Goal: Transaction & Acquisition: Obtain resource

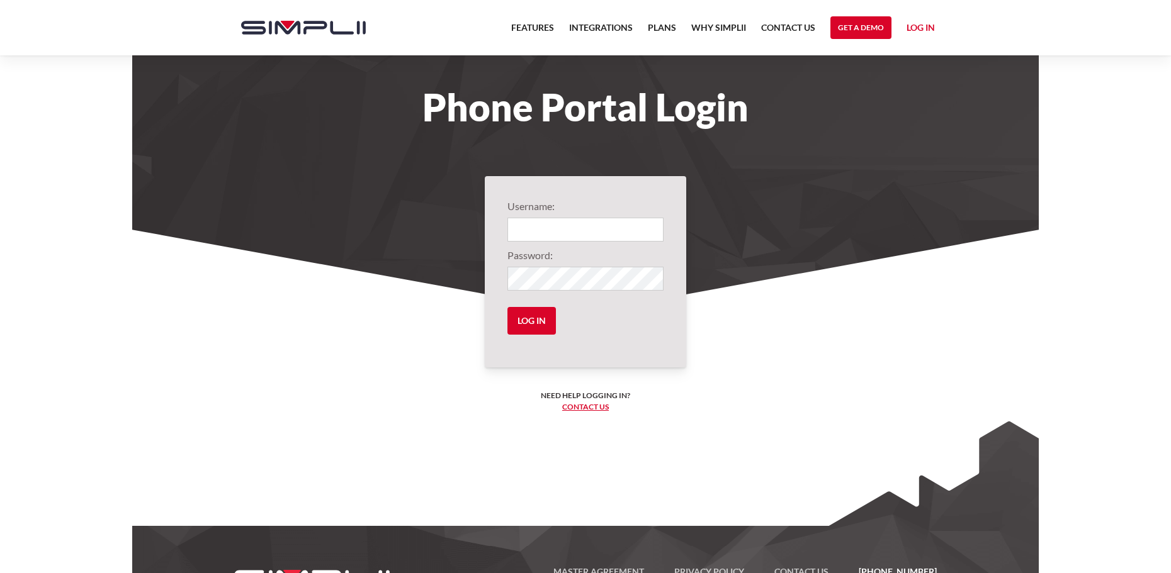
click at [560, 230] on input "Login" at bounding box center [585, 230] width 156 height 24
click at [541, 232] on input "Login" at bounding box center [585, 230] width 156 height 24
type input "mpconstruction@contractor.net"
click at [522, 328] on input "Log in" at bounding box center [531, 321] width 48 height 28
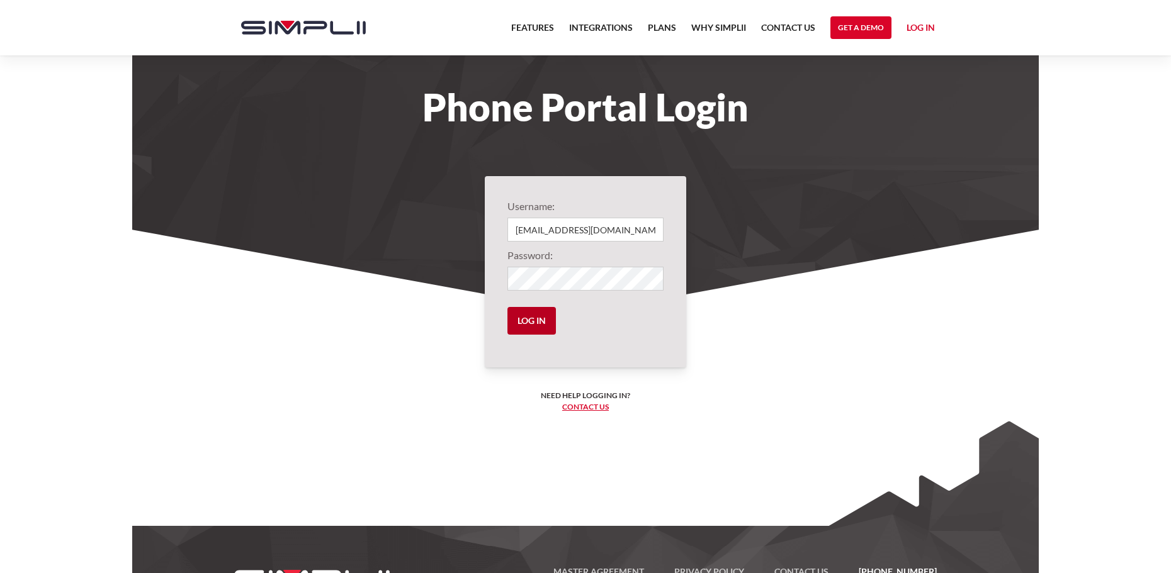
click at [532, 322] on input "Log in" at bounding box center [531, 321] width 48 height 28
click at [620, 28] on link "Integrations" at bounding box center [601, 30] width 64 height 21
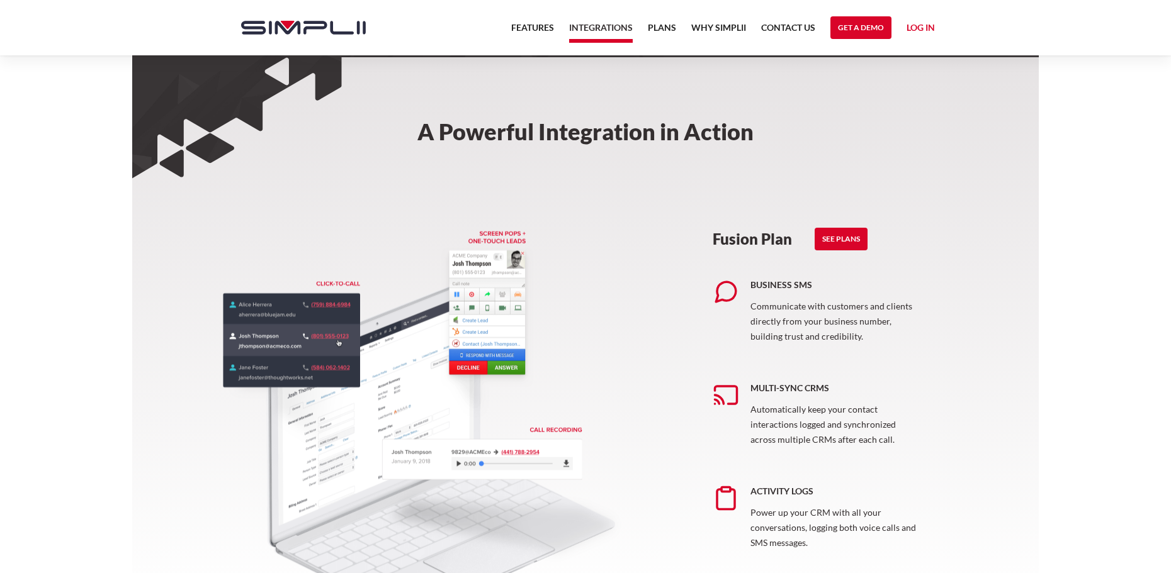
scroll to position [441, 0]
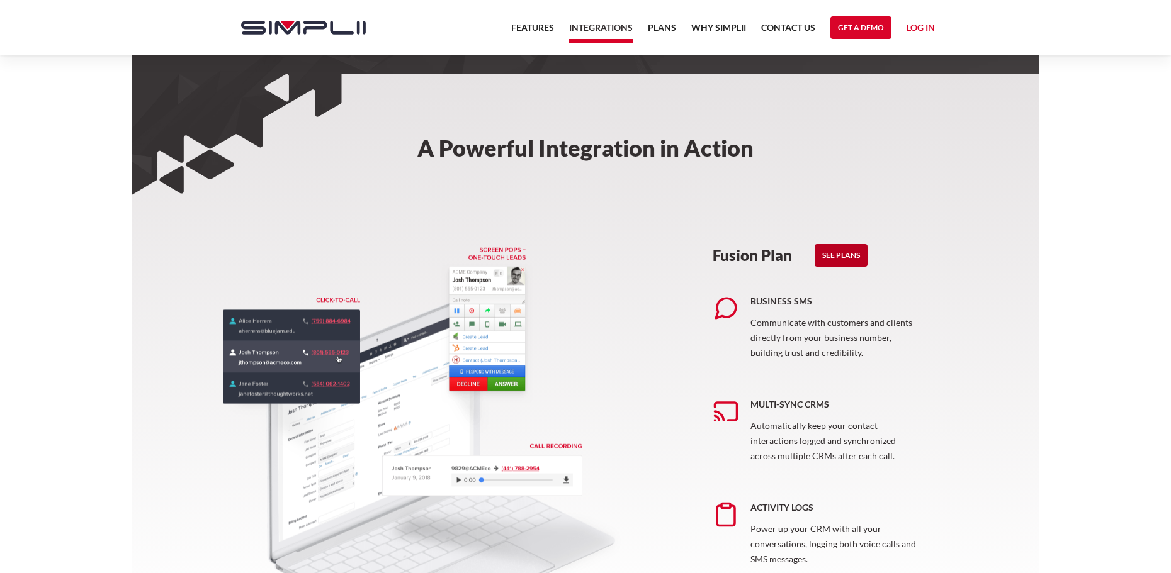
click at [845, 254] on link "See Plans" at bounding box center [840, 255] width 53 height 23
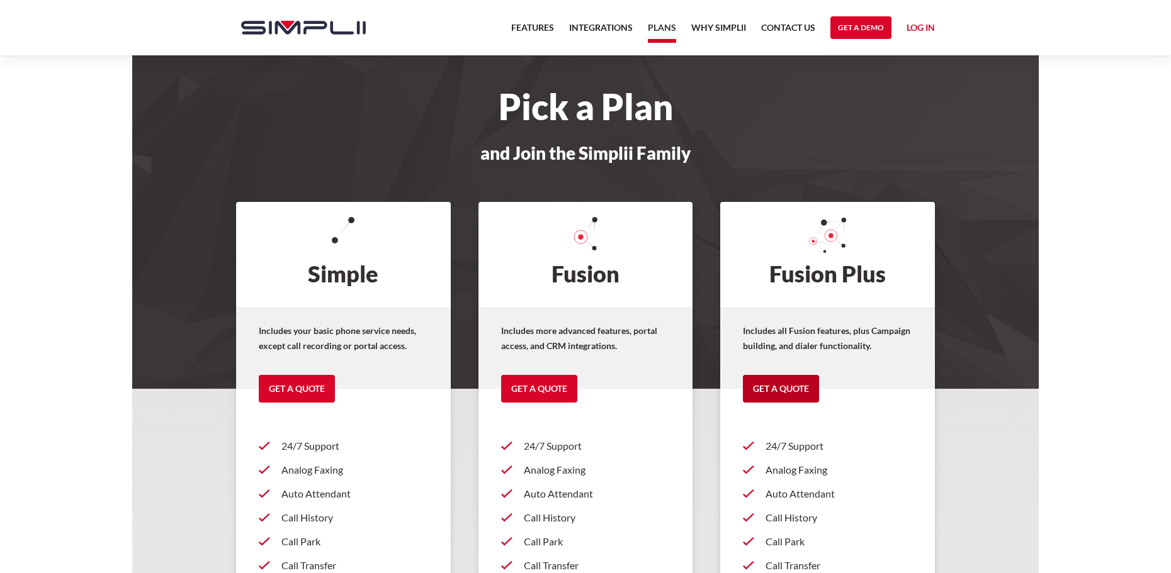
click at [783, 390] on link "Get a Quote" at bounding box center [781, 389] width 76 height 28
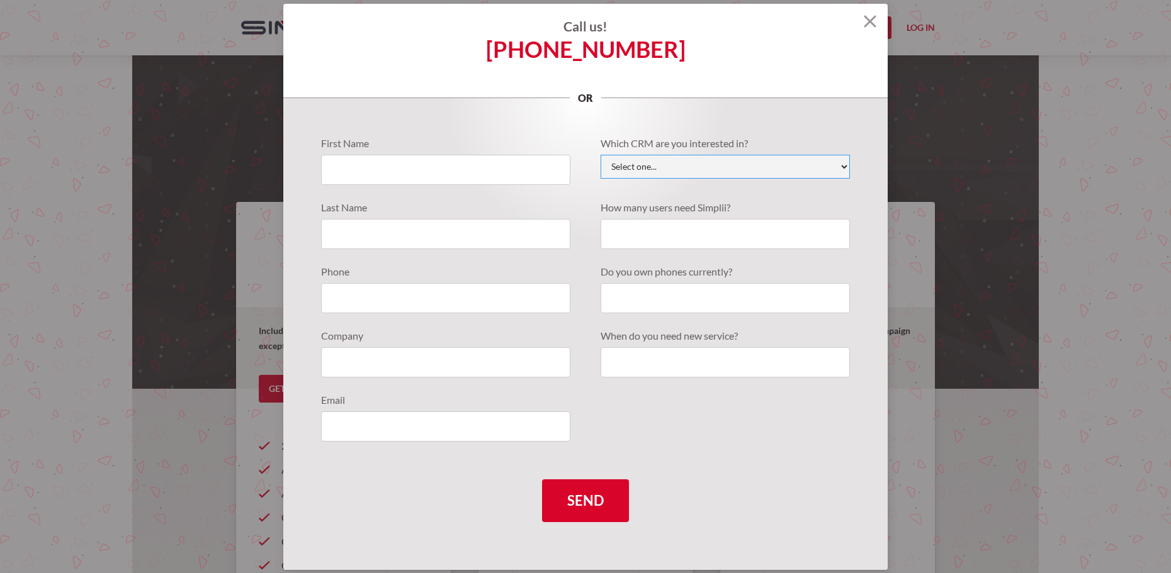
click at [743, 172] on select "Select one... Active Campaign Autotask ChildCareCRM Close.io ConnectWise Copper…" at bounding box center [724, 167] width 249 height 24
select select "JobNimbus"
click at [600, 155] on select "Select one... Active Campaign Autotask ChildCareCRM Close.io ConnectWise Copper…" at bounding box center [724, 167] width 249 height 24
click at [437, 167] on input "Quote Requests" at bounding box center [445, 170] width 249 height 30
type input "Paul"
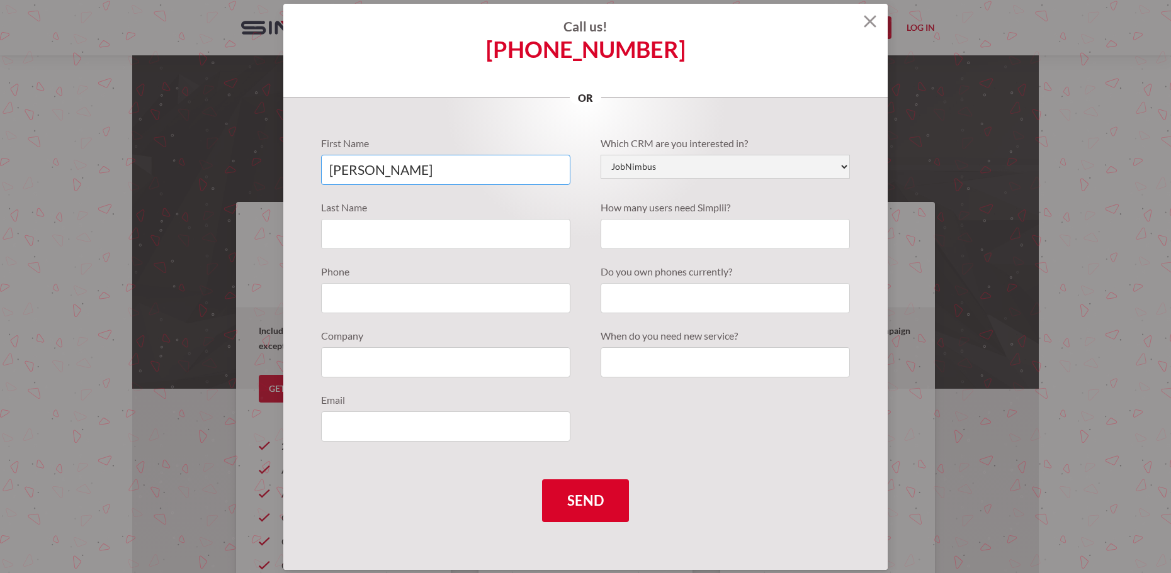
type input "Martindale"
type input "6082958933"
type input "mpconstruction@contractor.net"
click at [395, 369] on input "Quote Requests" at bounding box center [445, 362] width 249 height 30
type input "Martindale Pinnacle Construction"
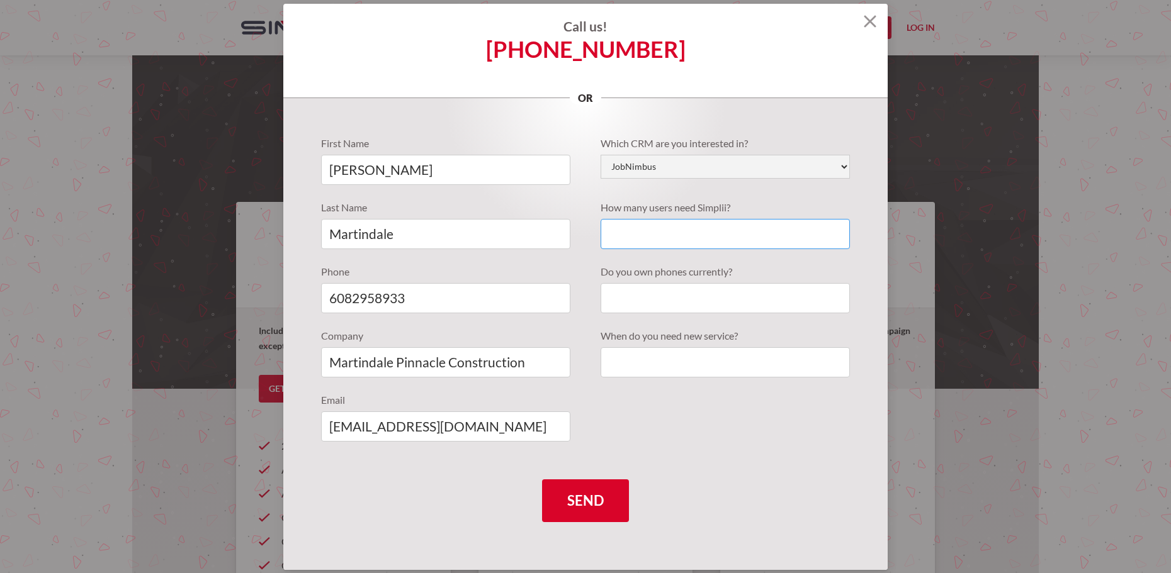
click at [650, 230] on input "Quote Requests" at bounding box center [724, 234] width 249 height 30
type input "1"
click at [656, 293] on input "Quote Requests" at bounding box center [724, 298] width 249 height 30
type input "No"
click at [688, 366] on input "Quote Requests" at bounding box center [724, 362] width 249 height 30
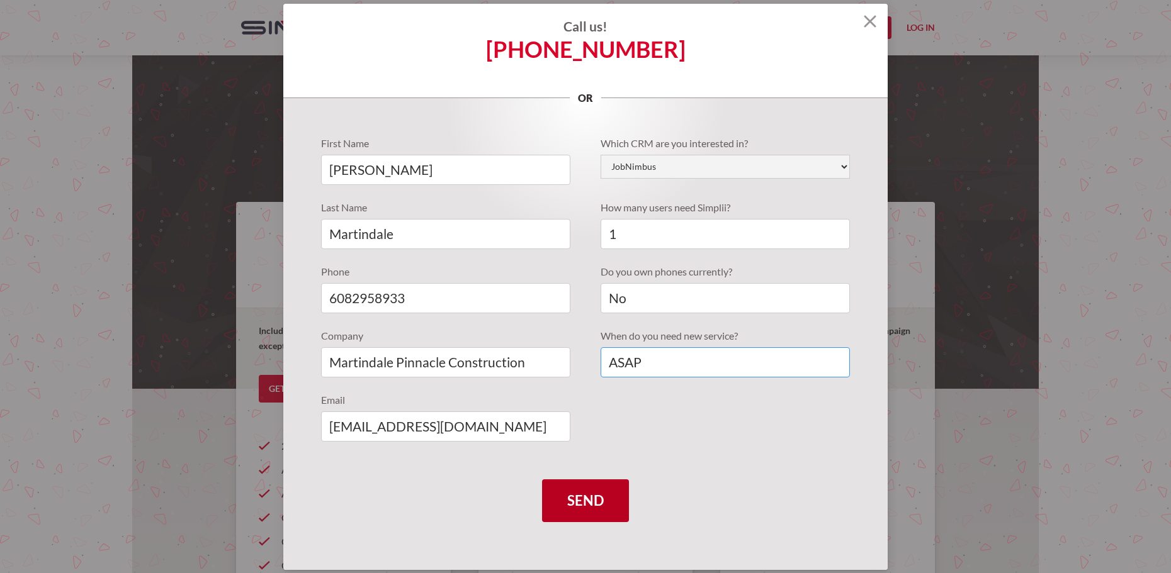
type input "ASAP"
click at [588, 505] on input "Send" at bounding box center [585, 501] width 87 height 43
type input "Please wait..."
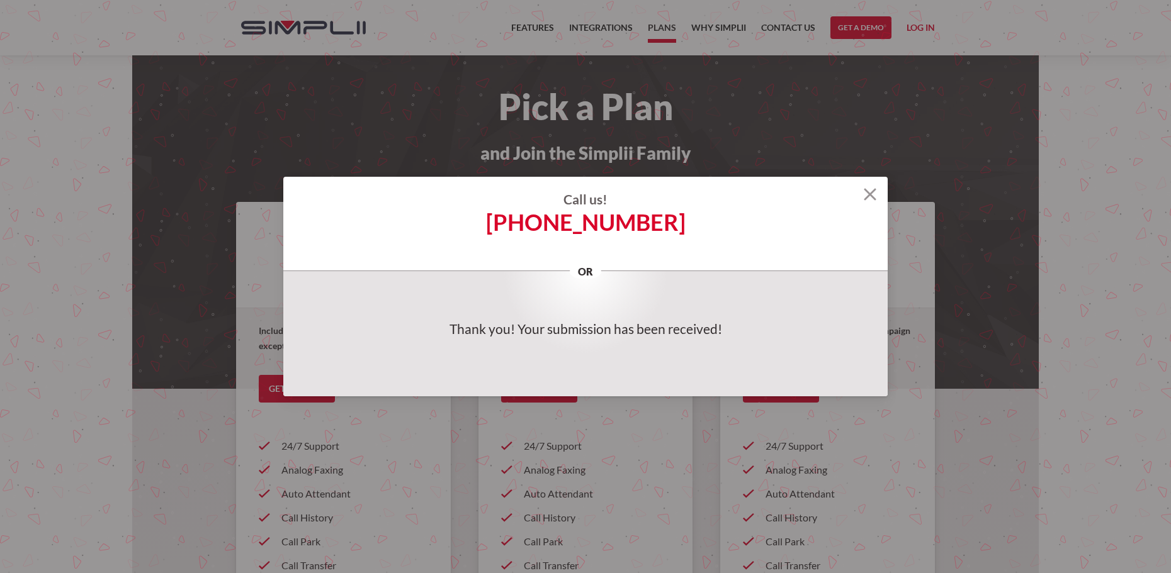
click at [866, 194] on img at bounding box center [870, 194] width 13 height 13
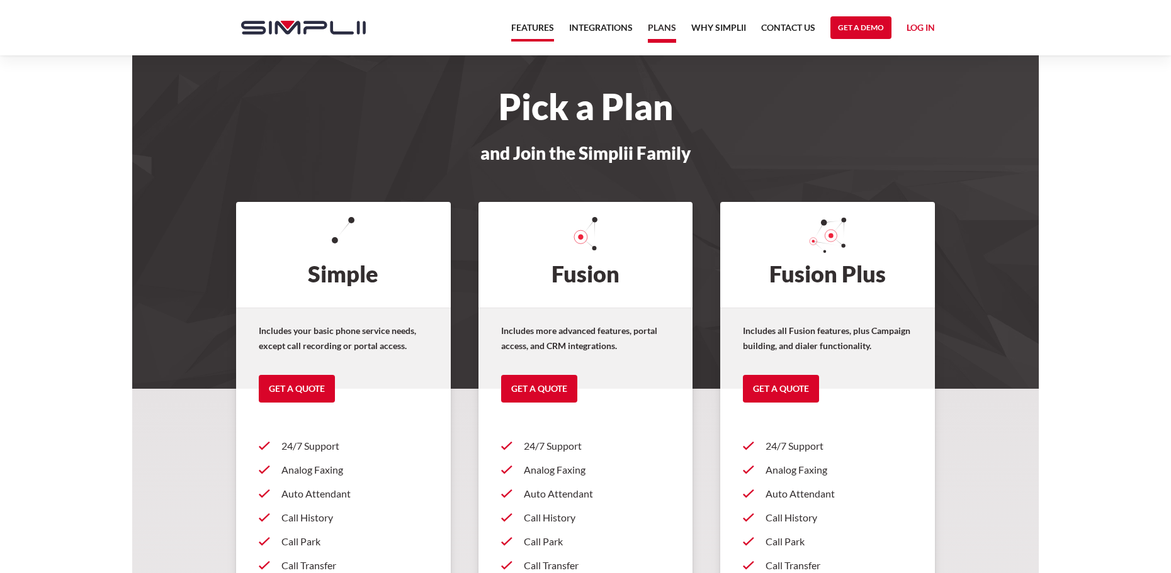
click at [539, 23] on link "Features" at bounding box center [532, 30] width 43 height 21
